Goal: Task Accomplishment & Management: Use online tool/utility

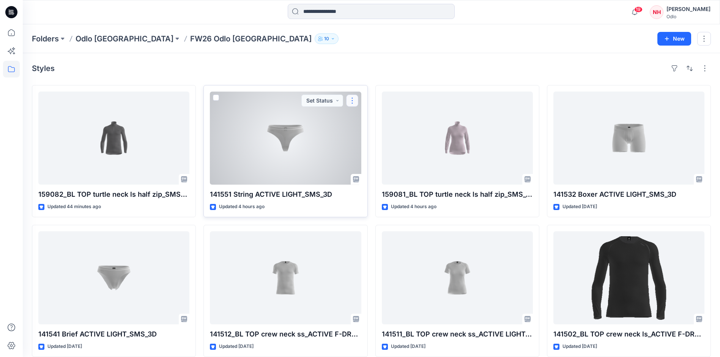
click at [351, 100] on button "button" at bounding box center [352, 101] width 12 height 12
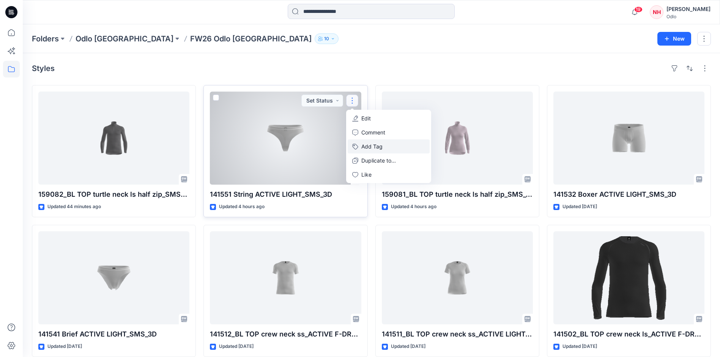
click at [380, 144] on button "Add Tag" at bounding box center [389, 146] width 82 height 14
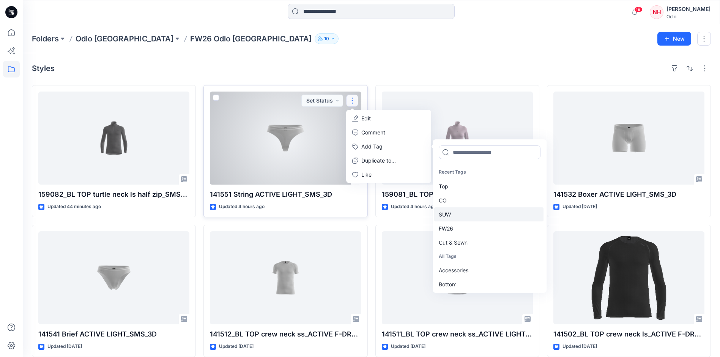
click at [478, 214] on div "SUW" at bounding box center [488, 214] width 109 height 14
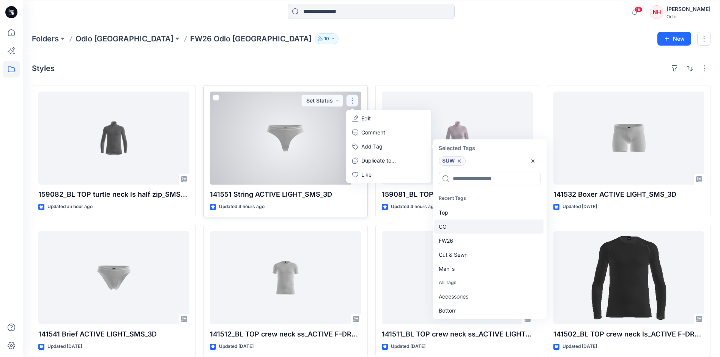
click at [478, 223] on div "CO" at bounding box center [488, 226] width 109 height 14
click at [478, 223] on div "FW26" at bounding box center [488, 226] width 109 height 14
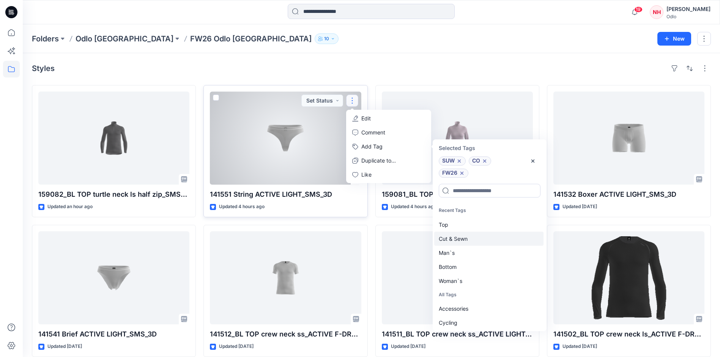
click at [478, 240] on div "Cut & Sewn" at bounding box center [488, 239] width 109 height 14
click at [477, 255] on div "Bottom" at bounding box center [488, 253] width 109 height 14
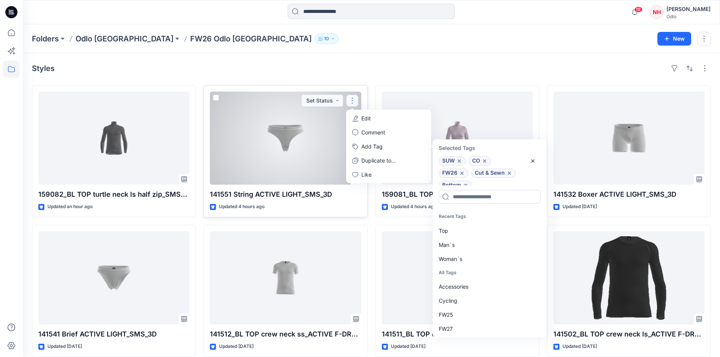
scroll to position [6, 0]
click at [477, 255] on div "Woman`s" at bounding box center [488, 259] width 109 height 14
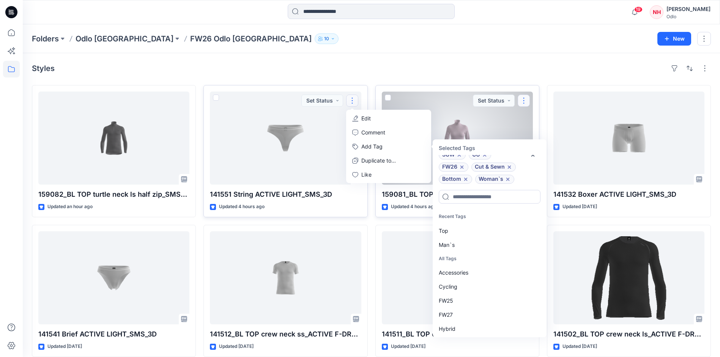
click at [525, 101] on button "button" at bounding box center [524, 101] width 12 height 12
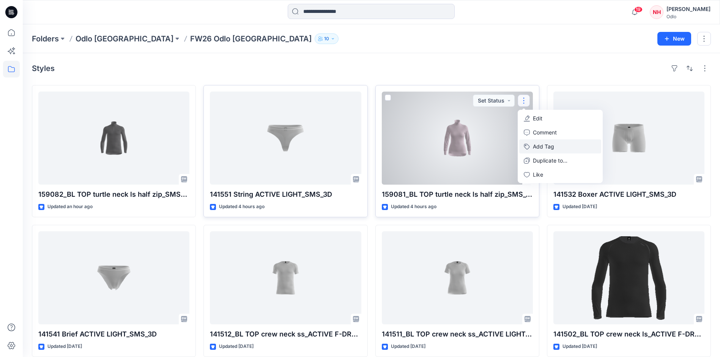
drag, startPoint x: 548, startPoint y: 144, endPoint x: 534, endPoint y: 144, distance: 13.7
click at [546, 144] on button "Add Tag" at bounding box center [560, 146] width 82 height 14
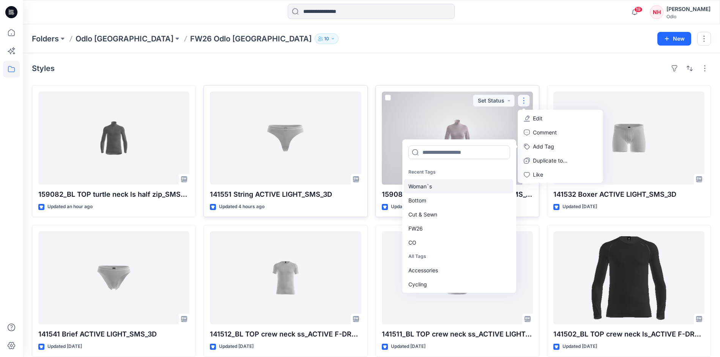
click at [441, 183] on div "Woman`s" at bounding box center [458, 186] width 109 height 14
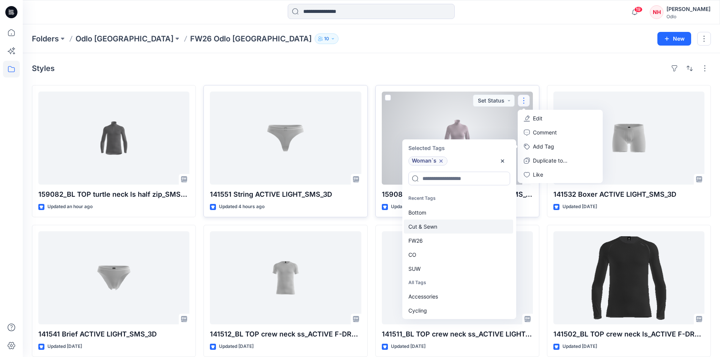
click at [439, 232] on div "Cut & Sewn" at bounding box center [458, 226] width 109 height 14
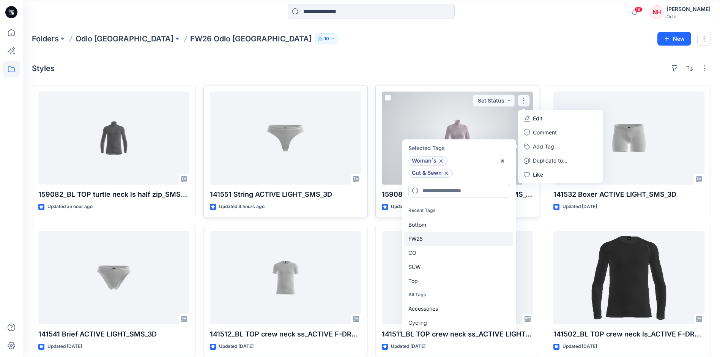
click at [445, 236] on div "FW26" at bounding box center [458, 239] width 109 height 14
click at [445, 241] on div "CO" at bounding box center [458, 239] width 109 height 14
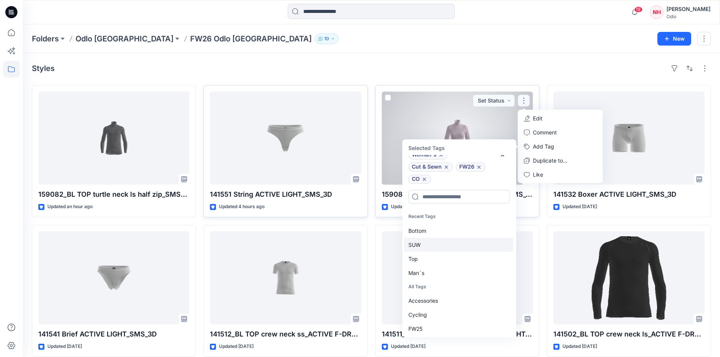
click at [439, 245] on div "SUW" at bounding box center [458, 245] width 109 height 14
click at [440, 247] on div "Top" at bounding box center [458, 245] width 109 height 14
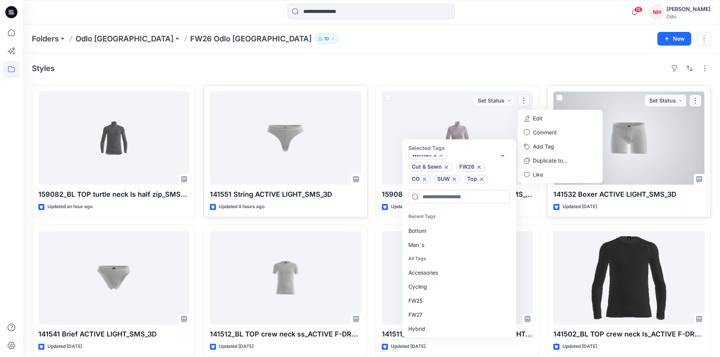
click at [696, 101] on button "button" at bounding box center [696, 101] width 12 height 12
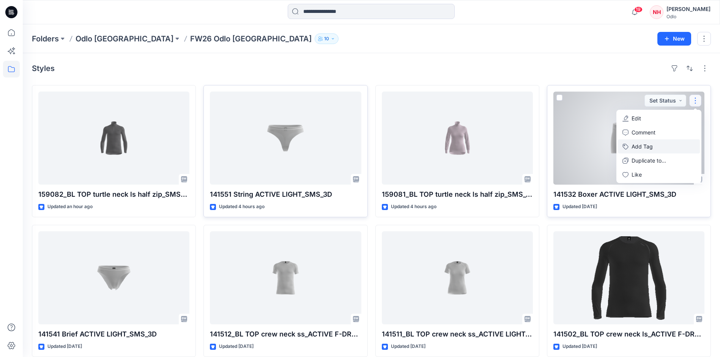
click at [640, 145] on button "Add Tag" at bounding box center [659, 146] width 82 height 14
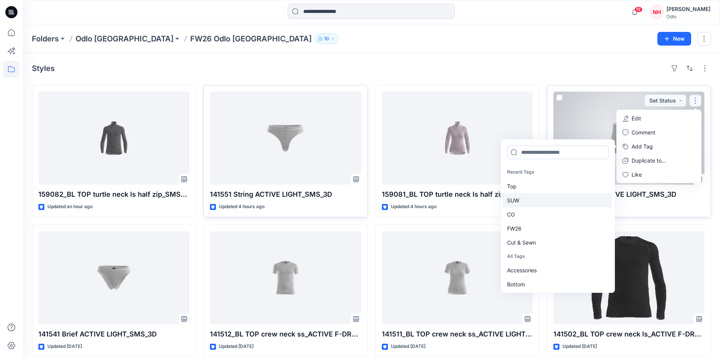
click at [543, 197] on div "SUW" at bounding box center [557, 200] width 109 height 14
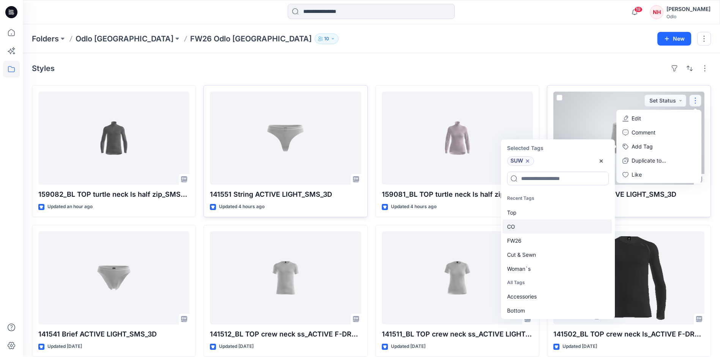
click at [539, 232] on div "CO" at bounding box center [557, 226] width 109 height 14
click at [539, 232] on div "FW26" at bounding box center [557, 226] width 109 height 14
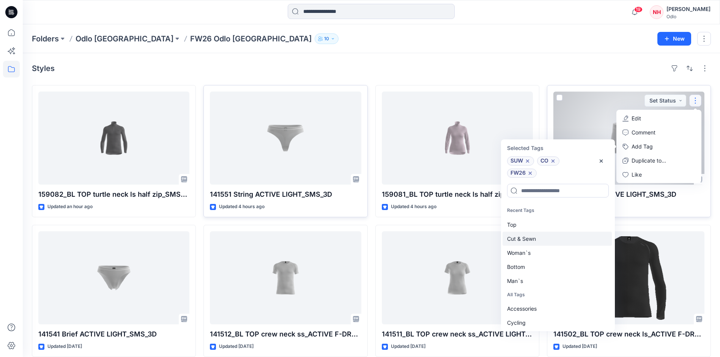
click at [544, 243] on div "Cut & Sewn" at bounding box center [557, 239] width 109 height 14
click at [542, 253] on div "Bottom" at bounding box center [557, 253] width 109 height 14
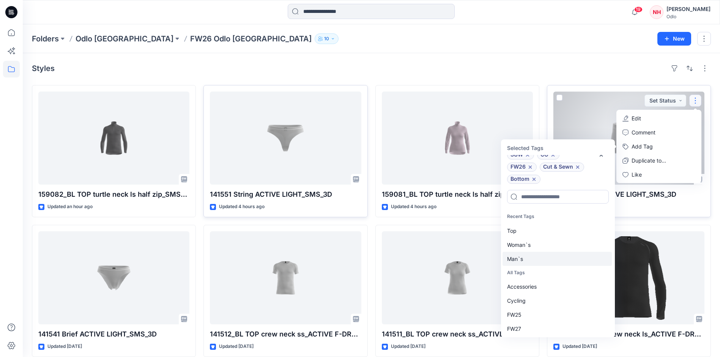
click at [541, 261] on div "Man`s" at bounding box center [557, 259] width 109 height 14
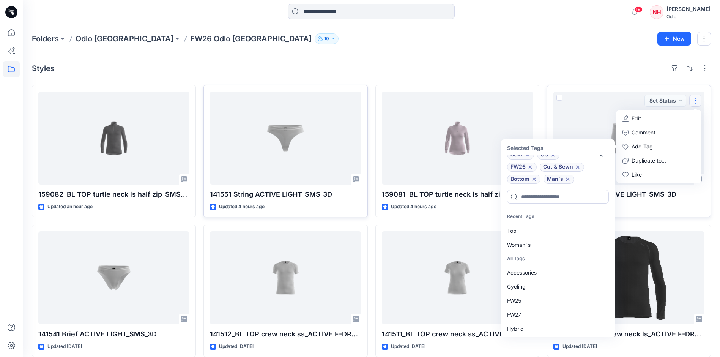
click at [579, 49] on div "Folders Odlo Romania FW26 Odlo Romania 10 New" at bounding box center [371, 38] width 697 height 29
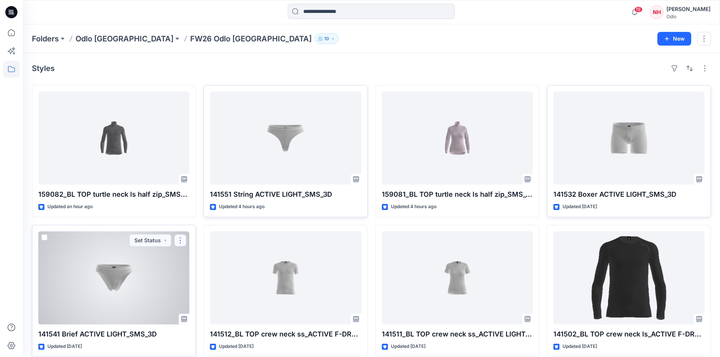
click at [179, 245] on button "button" at bounding box center [180, 240] width 12 height 12
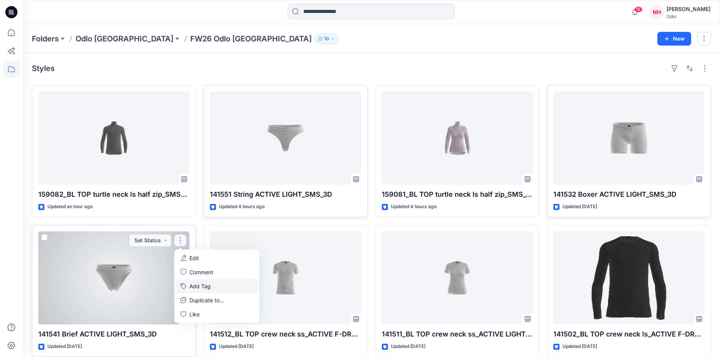
click at [221, 286] on button "Add Tag" at bounding box center [217, 286] width 82 height 14
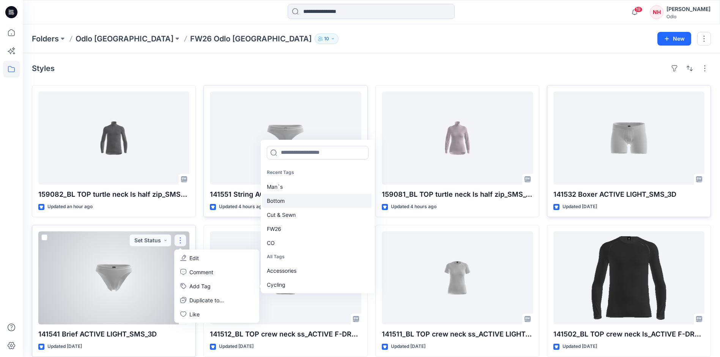
click at [302, 197] on div "Bottom" at bounding box center [316, 201] width 109 height 14
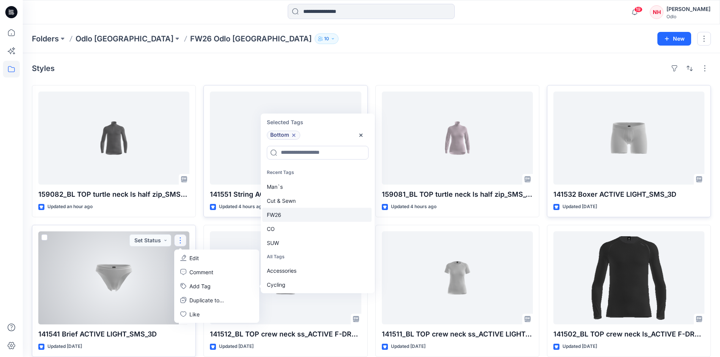
click at [306, 216] on div "FW26" at bounding box center [316, 215] width 109 height 14
click at [309, 205] on div "Cut & Sewn" at bounding box center [316, 201] width 109 height 14
click at [309, 205] on div "CO" at bounding box center [316, 201] width 109 height 14
click at [309, 205] on div "SUW" at bounding box center [316, 201] width 109 height 14
click at [311, 219] on div "Woman`s" at bounding box center [316, 215] width 109 height 14
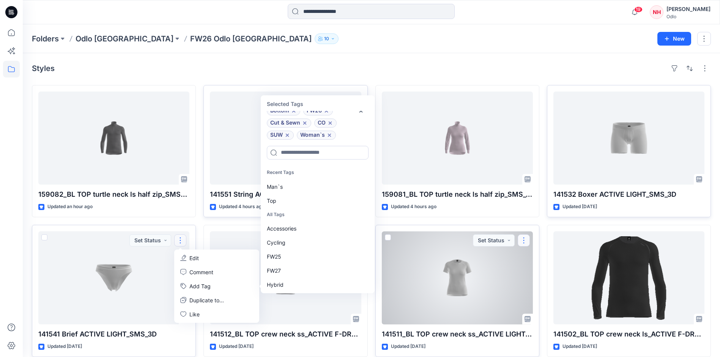
click at [529, 236] on button "button" at bounding box center [524, 240] width 12 height 12
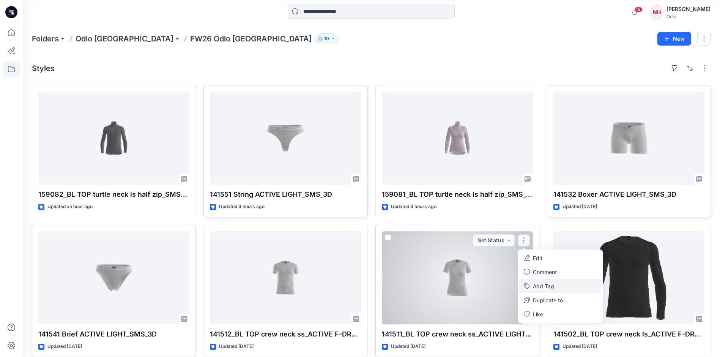
click at [552, 287] on button "Add Tag" at bounding box center [560, 286] width 82 height 14
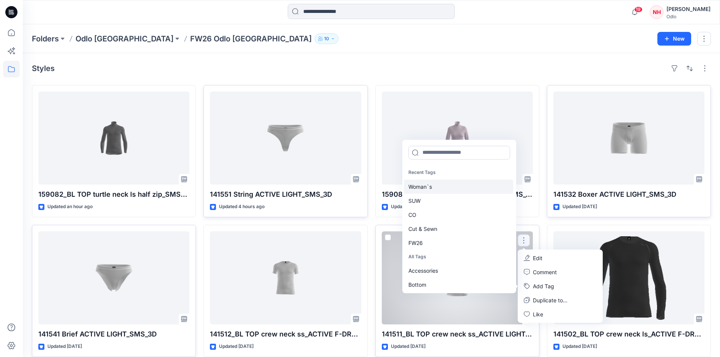
click at [435, 193] on div "Woman`s" at bounding box center [458, 187] width 109 height 14
click at [437, 191] on div "SUW" at bounding box center [458, 187] width 109 height 14
click at [437, 191] on div "CO" at bounding box center [458, 187] width 109 height 14
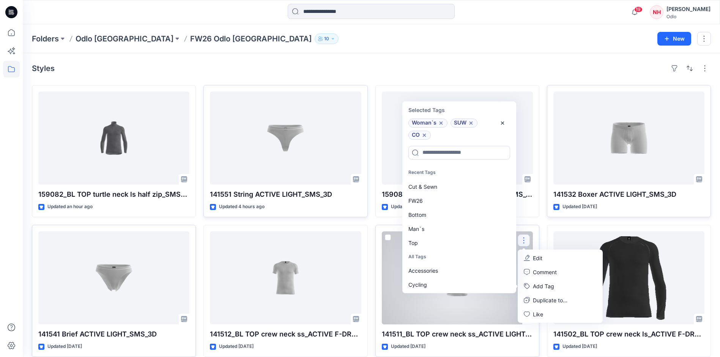
click at [437, 191] on div "Cut & Sewn" at bounding box center [458, 187] width 109 height 14
click at [437, 192] on div "FW26" at bounding box center [458, 187] width 109 height 14
click at [434, 212] on div "Top" at bounding box center [458, 215] width 109 height 14
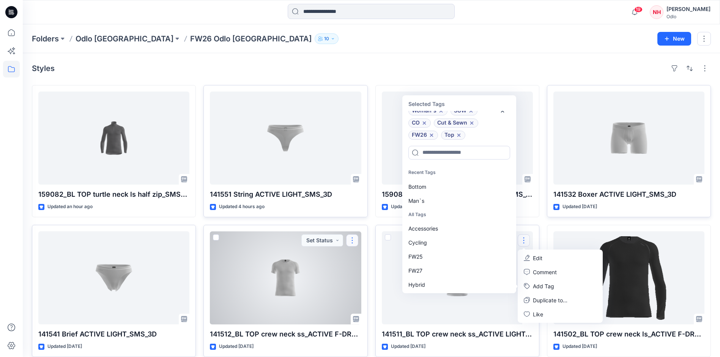
click at [356, 240] on button "button" at bounding box center [352, 240] width 12 height 12
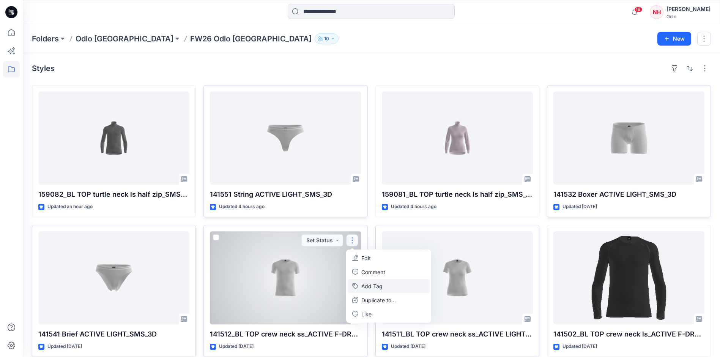
click at [387, 287] on button "Add Tag" at bounding box center [389, 286] width 82 height 14
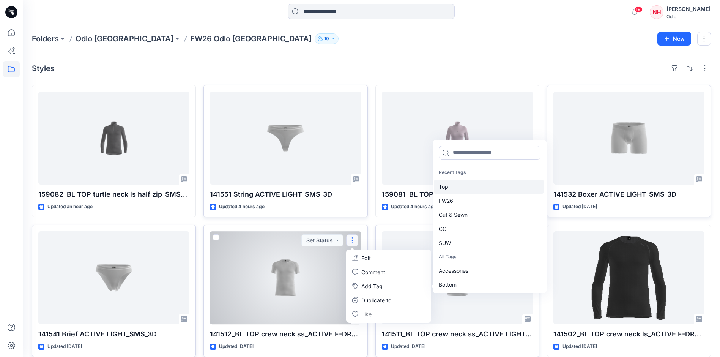
click at [465, 185] on div "Top" at bounding box center [488, 187] width 109 height 14
click at [468, 191] on div "FW26" at bounding box center [488, 187] width 109 height 14
click at [468, 191] on div "Cut & Sewn" at bounding box center [488, 187] width 109 height 14
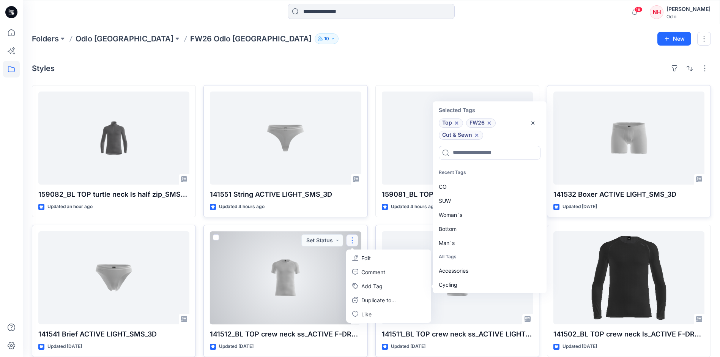
click at [468, 191] on div "CO" at bounding box center [488, 187] width 109 height 14
click at [468, 191] on div "SUW" at bounding box center [488, 187] width 109 height 14
click at [473, 215] on div "Man`s" at bounding box center [488, 215] width 109 height 14
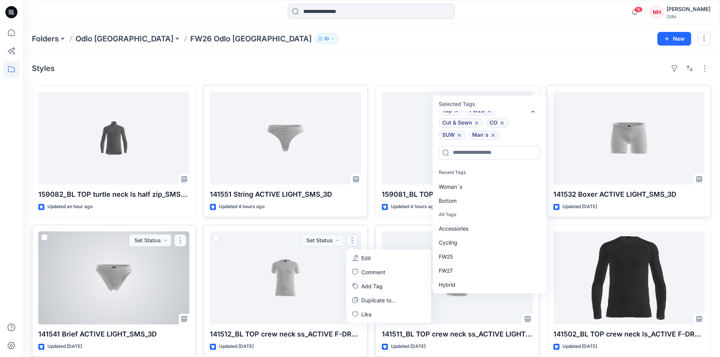
click at [181, 238] on button "button" at bounding box center [180, 240] width 12 height 12
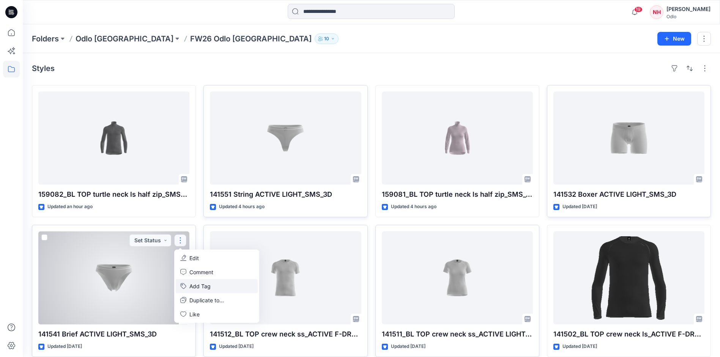
click at [216, 287] on button "Add Tag" at bounding box center [217, 286] width 82 height 14
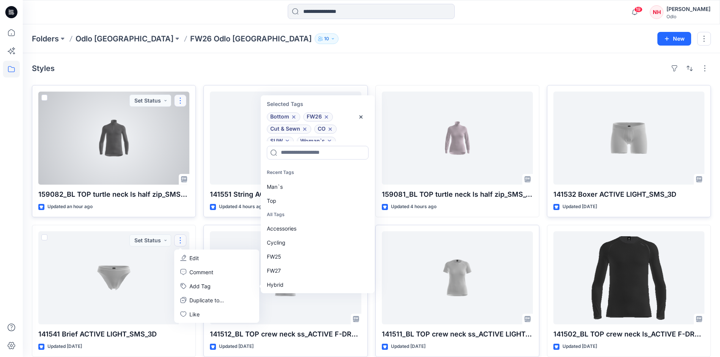
click at [181, 103] on button "button" at bounding box center [180, 101] width 12 height 12
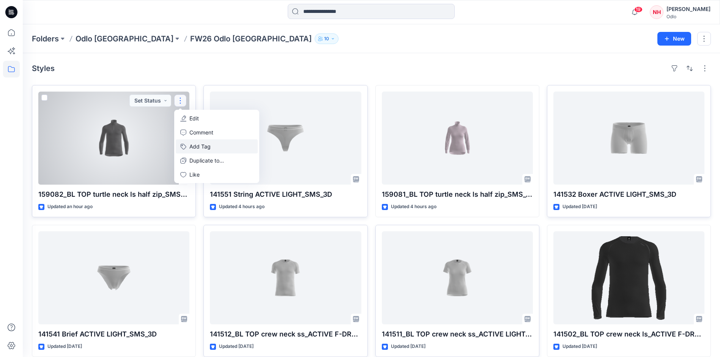
click at [210, 142] on button "Add Tag" at bounding box center [217, 146] width 82 height 14
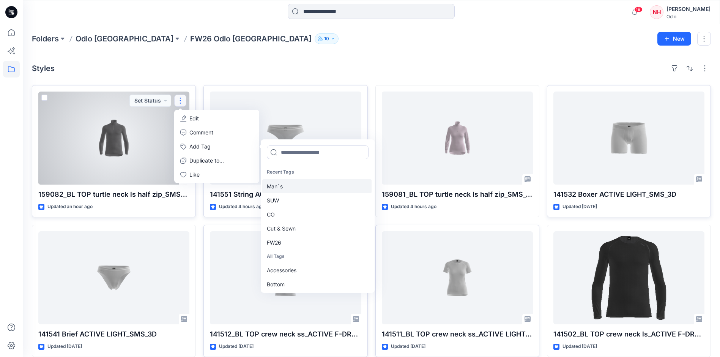
click at [296, 186] on div "Man`s" at bounding box center [316, 186] width 109 height 14
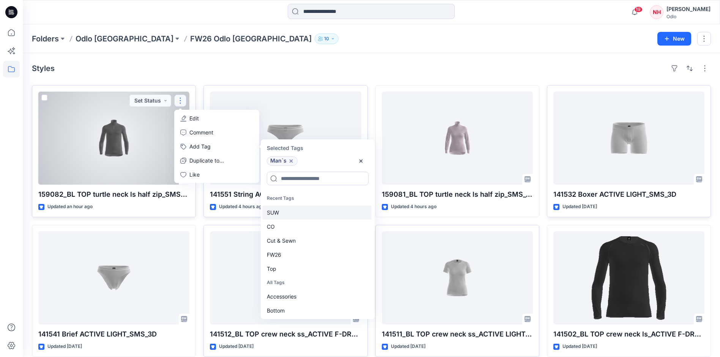
click at [302, 218] on div "SUW" at bounding box center [316, 212] width 109 height 14
click at [302, 218] on div "CO" at bounding box center [316, 212] width 109 height 14
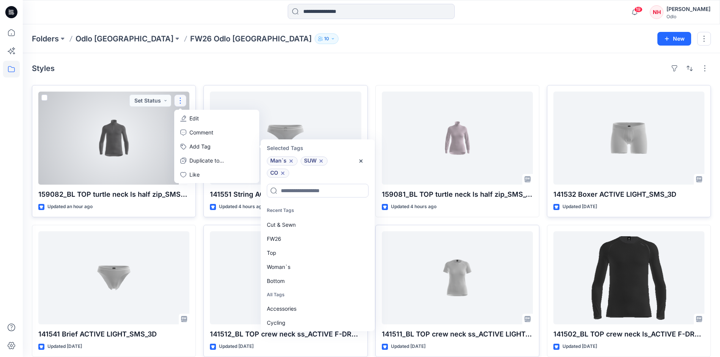
click at [302, 218] on div "Cut & Sewn" at bounding box center [316, 225] width 109 height 14
click at [305, 224] on div "FW26" at bounding box center [316, 225] width 109 height 14
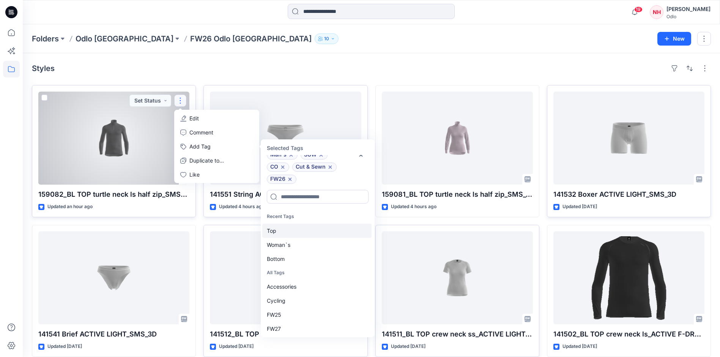
click at [305, 226] on div "Top" at bounding box center [316, 231] width 109 height 14
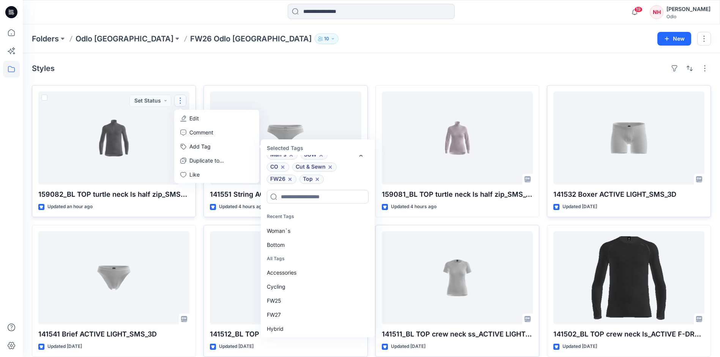
click at [344, 66] on div "Styles" at bounding box center [371, 68] width 679 height 12
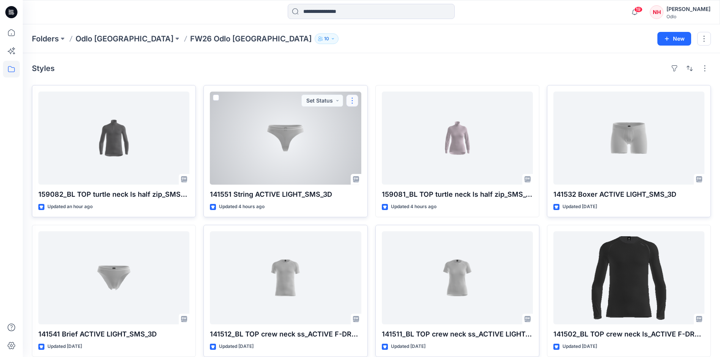
click at [353, 100] on button "button" at bounding box center [352, 101] width 12 height 12
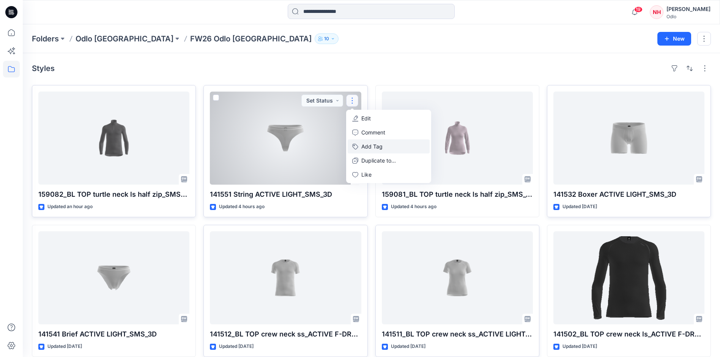
click at [389, 151] on button "Add Tag" at bounding box center [389, 146] width 82 height 14
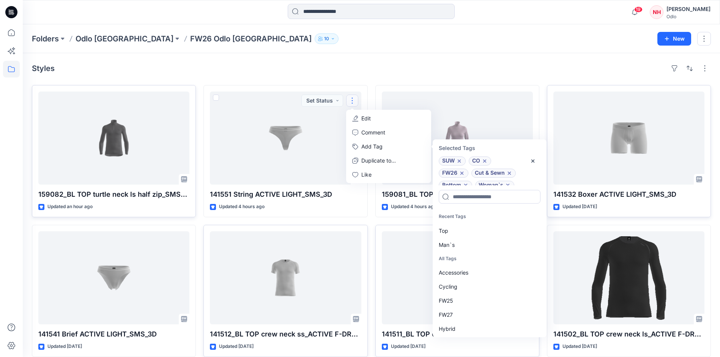
click at [403, 52] on div "Folders Odlo Romania FW26 Odlo Romania 10 New" at bounding box center [371, 38] width 697 height 29
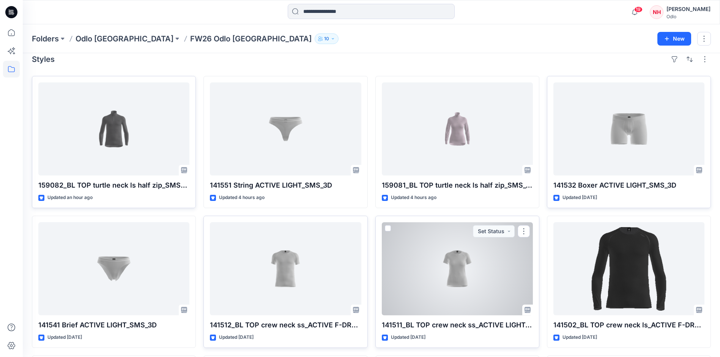
scroll to position [0, 0]
